Goal: Task Accomplishment & Management: Use online tool/utility

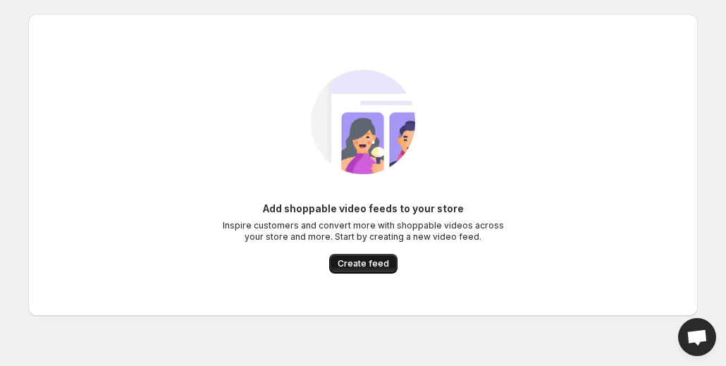
click at [372, 264] on span "Create feed" at bounding box center [363, 263] width 51 height 11
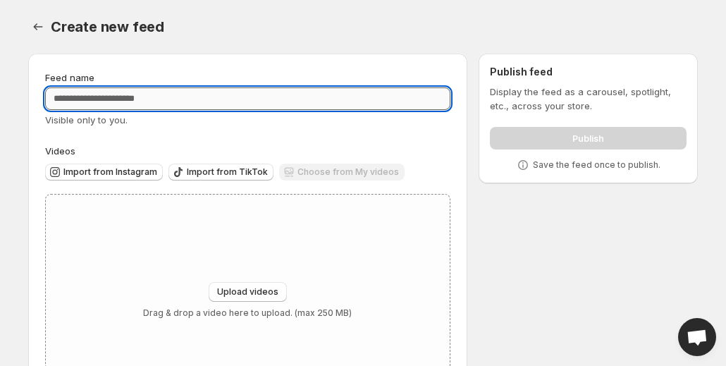
click at [221, 93] on input "Feed name" at bounding box center [247, 98] width 405 height 23
type input "**********"
click at [209, 164] on button "Import from TikTok" at bounding box center [220, 172] width 105 height 17
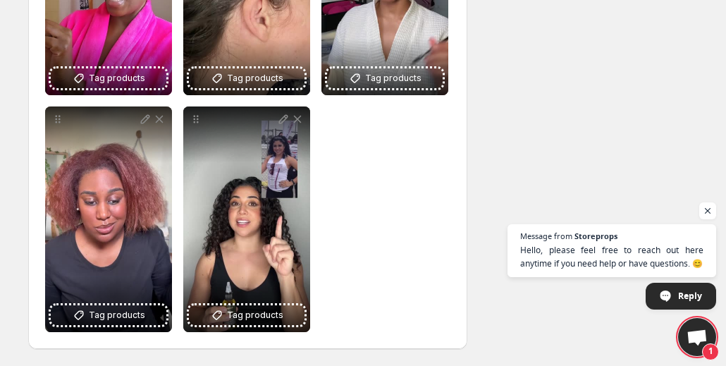
scroll to position [145, 0]
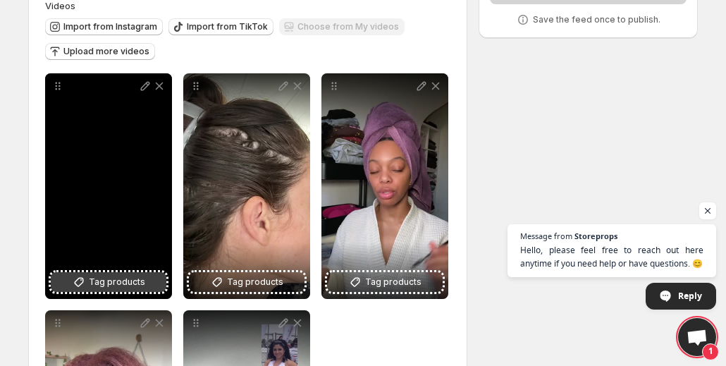
click at [150, 272] on button "Tag products" at bounding box center [109, 282] width 116 height 20
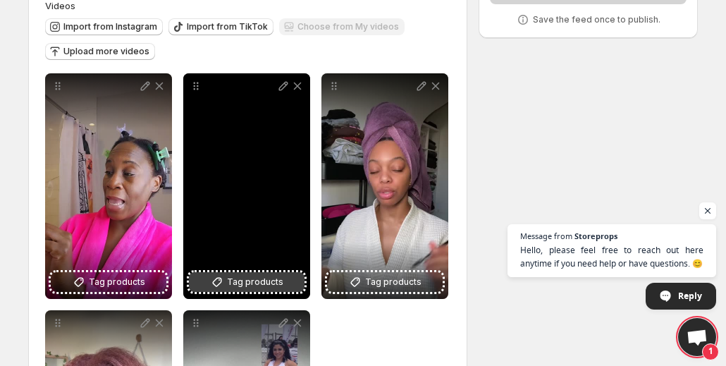
click at [278, 275] on span "Tag products" at bounding box center [255, 282] width 56 height 14
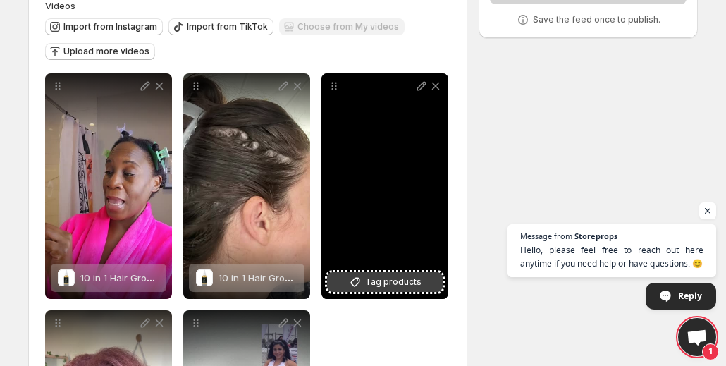
click at [413, 280] on span "Tag products" at bounding box center [393, 282] width 56 height 14
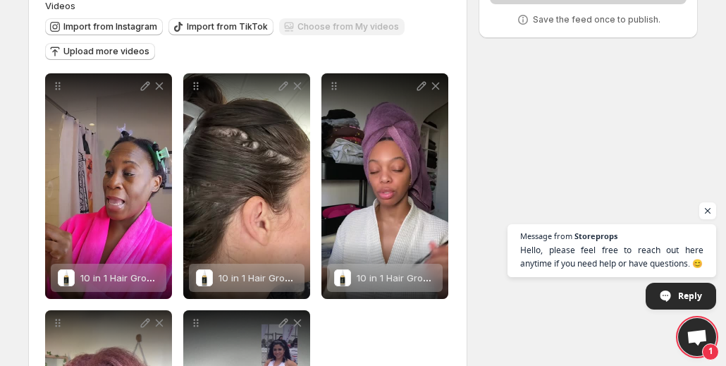
scroll to position [349, 0]
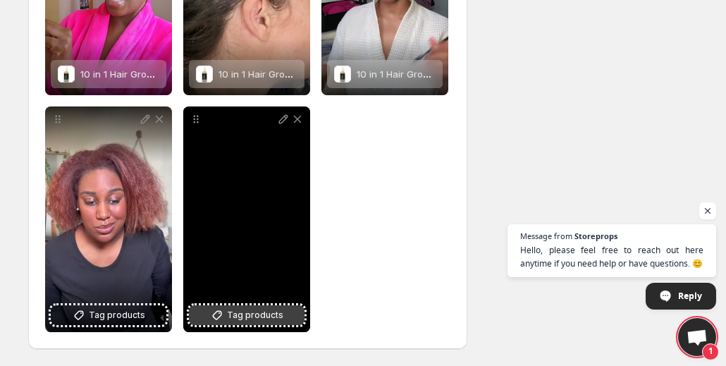
click at [301, 319] on button "Tag products" at bounding box center [247, 315] width 116 height 20
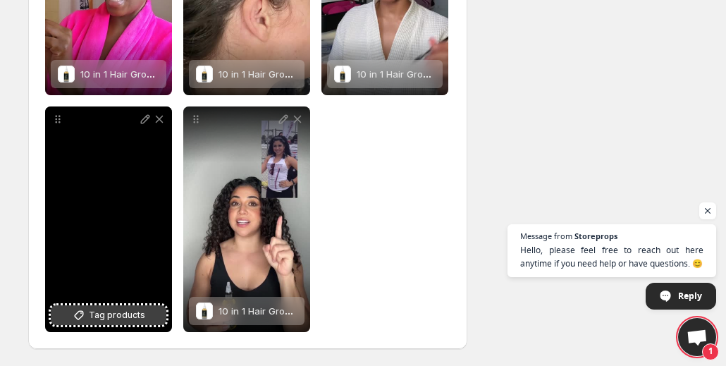
click at [124, 319] on span "Tag products" at bounding box center [117, 315] width 56 height 14
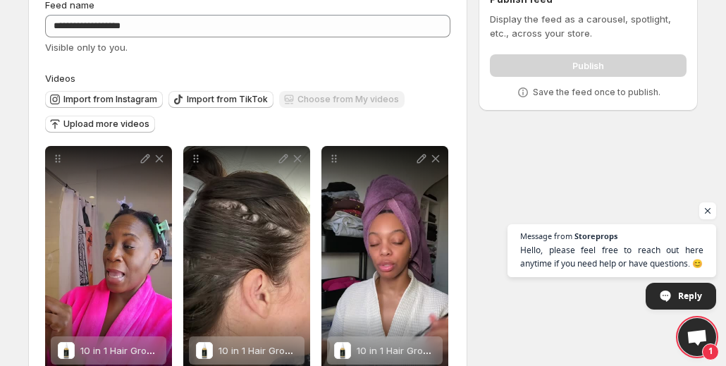
scroll to position [0, 0]
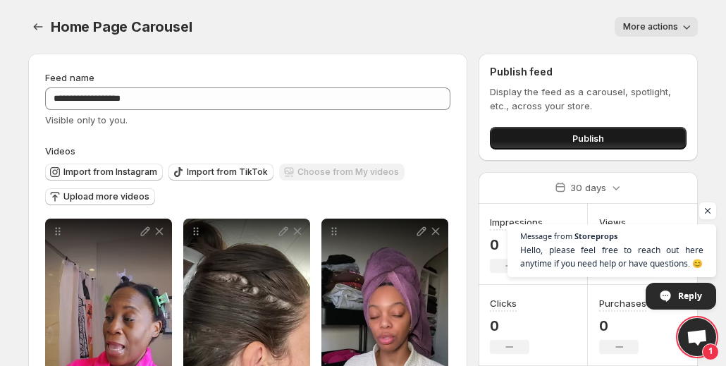
click at [519, 138] on button "Publish" at bounding box center [588, 138] width 197 height 23
